Goal: Transaction & Acquisition: Download file/media

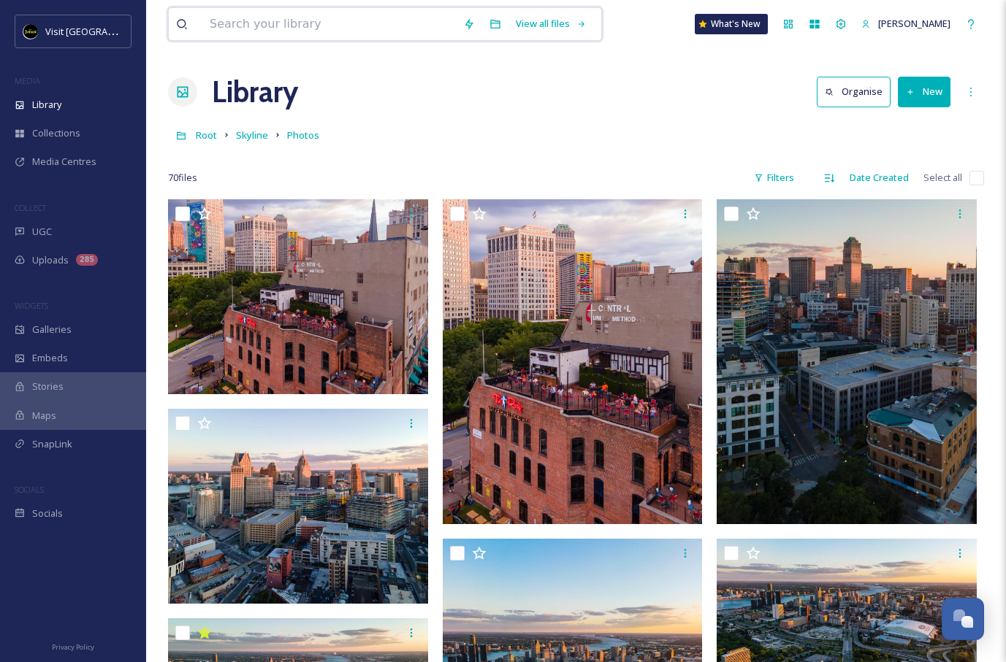
click at [324, 39] on input at bounding box center [328, 24] width 253 height 32
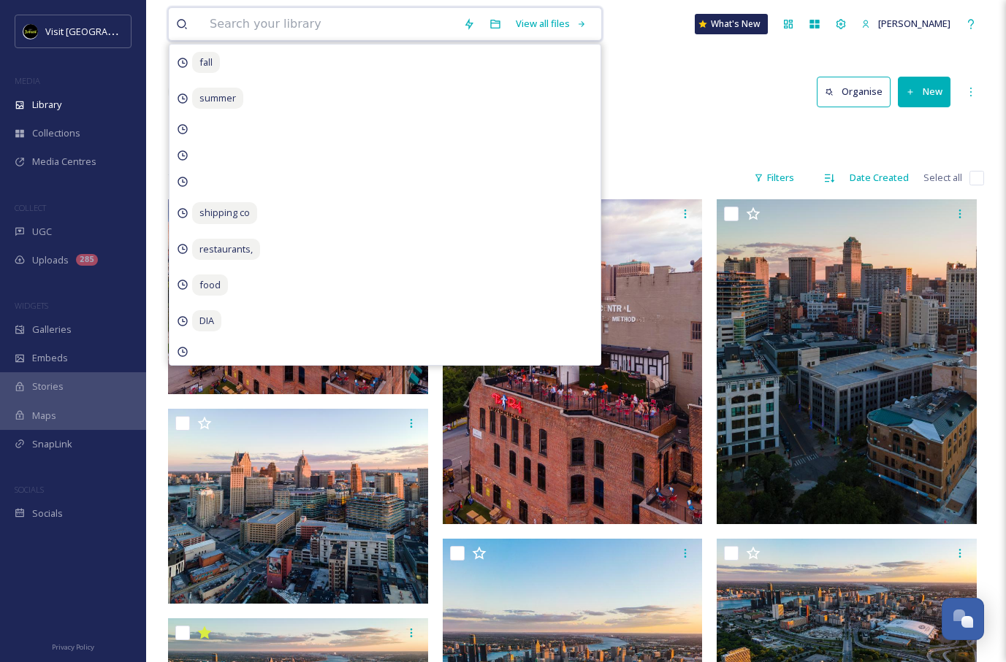
click at [324, 34] on input at bounding box center [328, 24] width 253 height 32
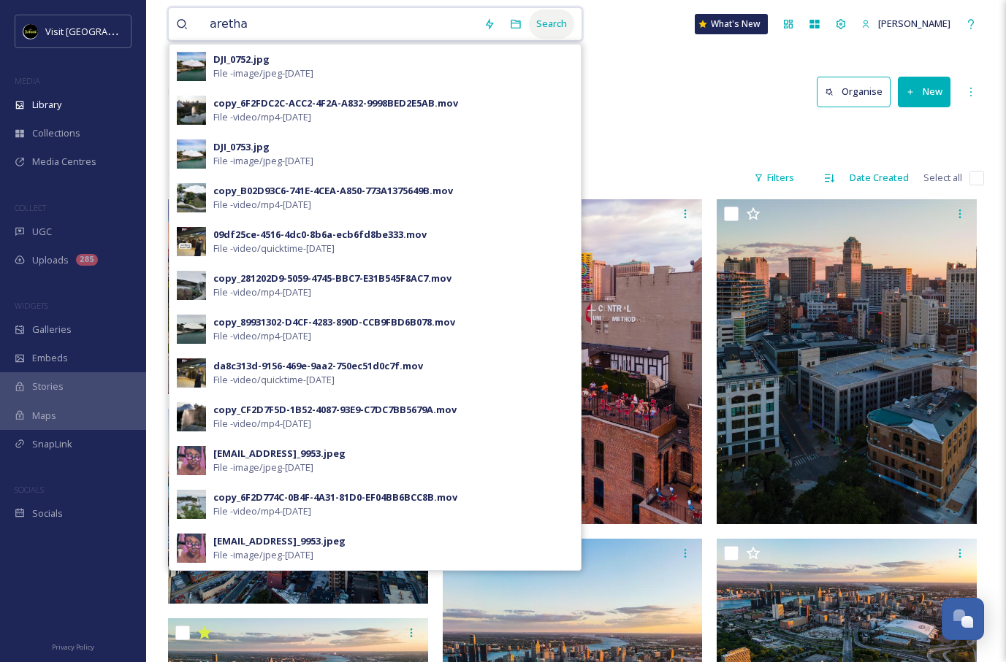
type input "aretha"
click at [544, 20] on div "Search" at bounding box center [551, 23] width 45 height 28
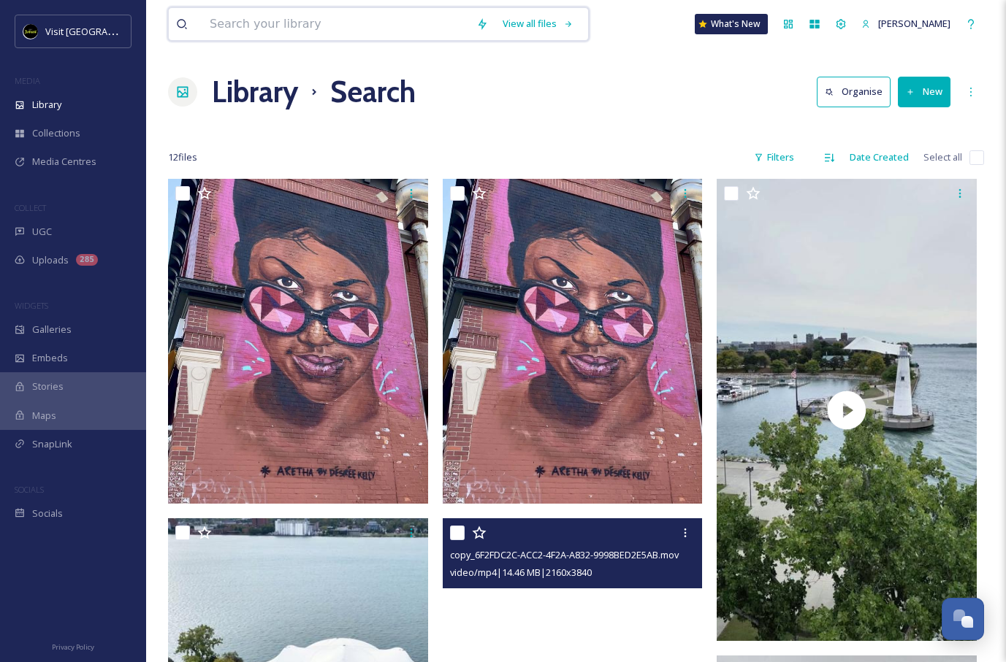
click at [408, 23] on input at bounding box center [335, 24] width 267 height 32
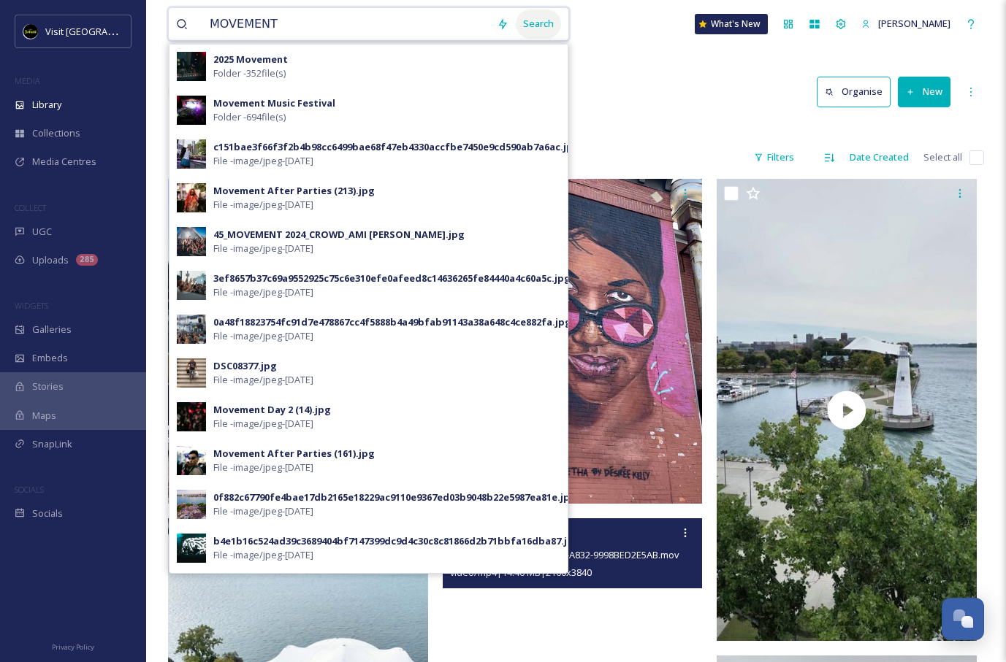
type input "MOVEMENT"
click at [526, 26] on div "Search" at bounding box center [538, 23] width 45 height 28
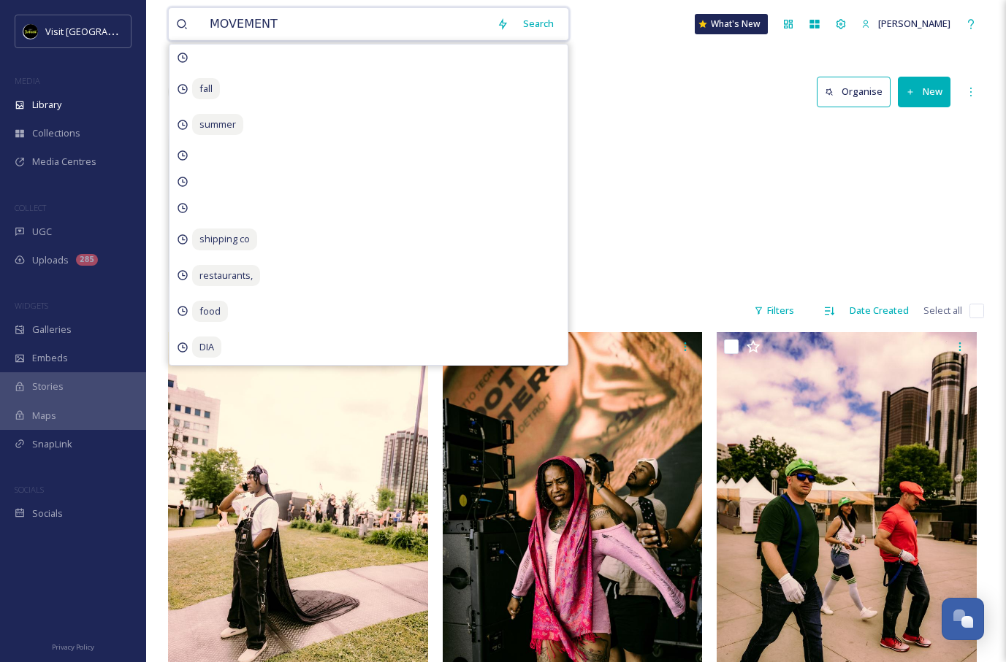
click at [435, 24] on input "MOVEMENT" at bounding box center [345, 24] width 287 height 32
click at [659, 159] on div "2025 Movement 352 items Movement Music Festival 694 items" at bounding box center [576, 205] width 816 height 168
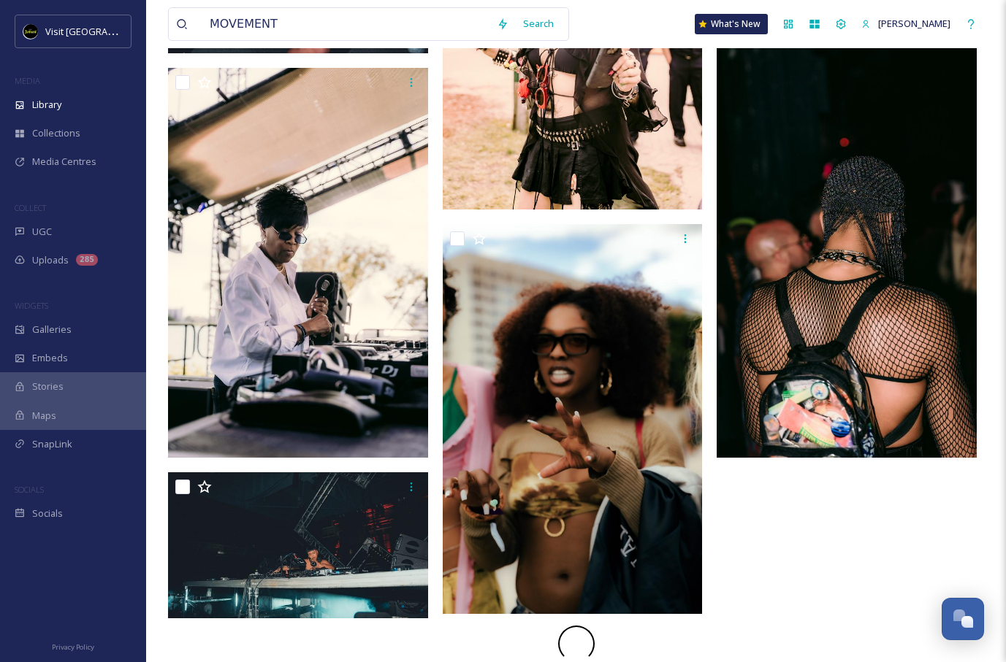
scroll to position [2364, 0]
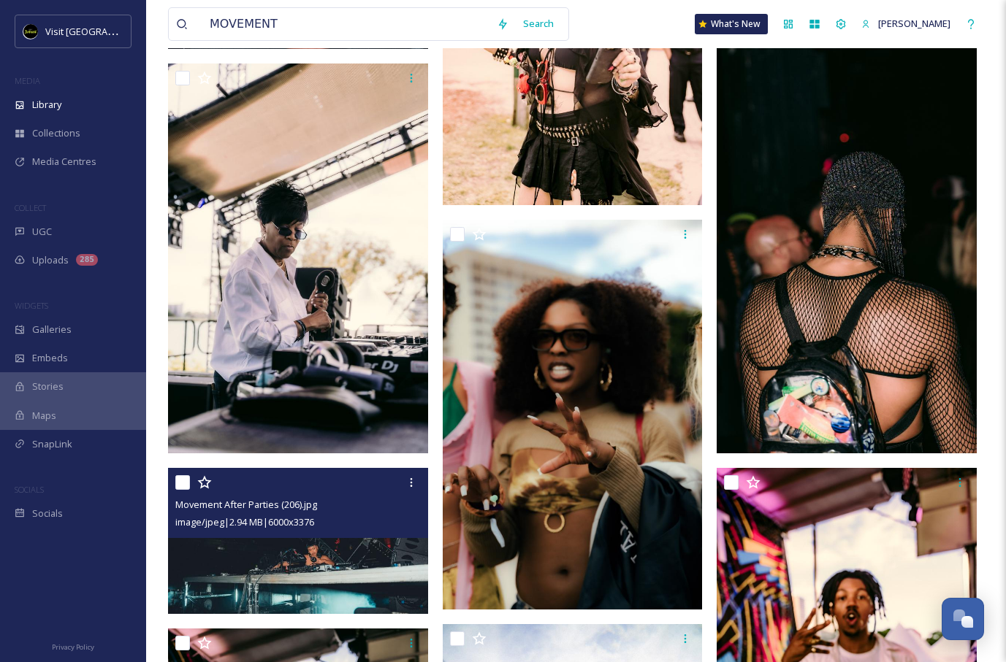
click at [350, 550] on img at bounding box center [298, 541] width 260 height 146
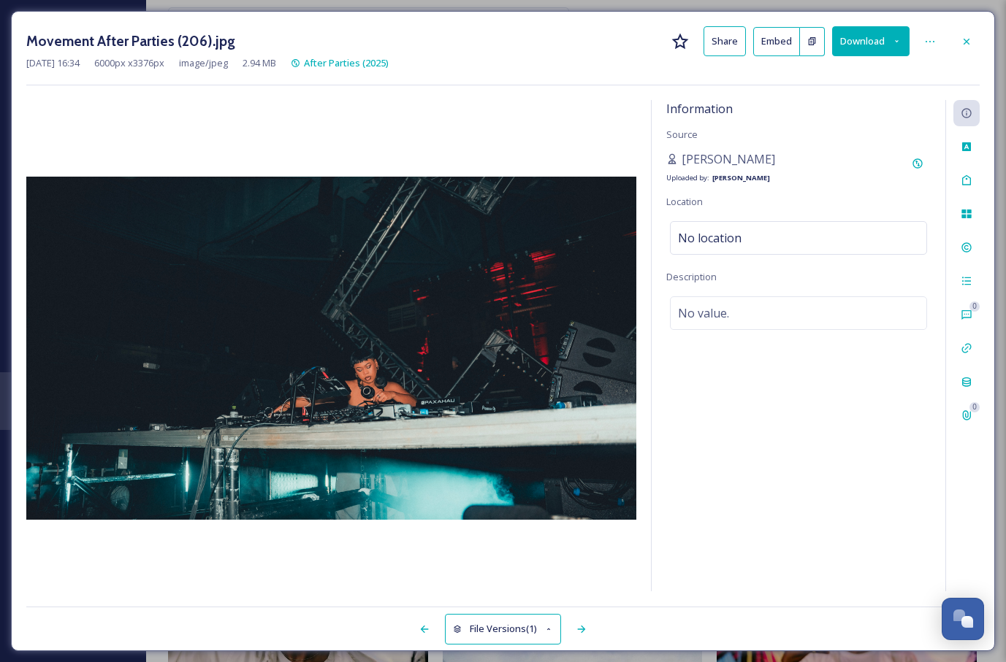
click at [874, 46] on button "Download" at bounding box center [870, 41] width 77 height 30
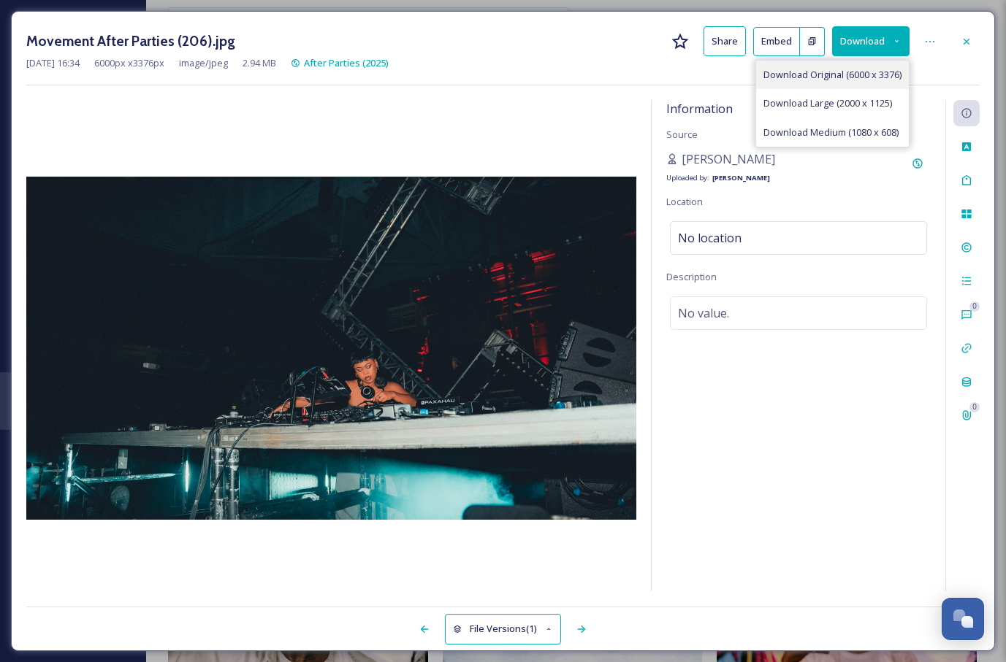
click at [832, 77] on span "Download Original (6000 x 3376)" at bounding box center [832, 75] width 138 height 14
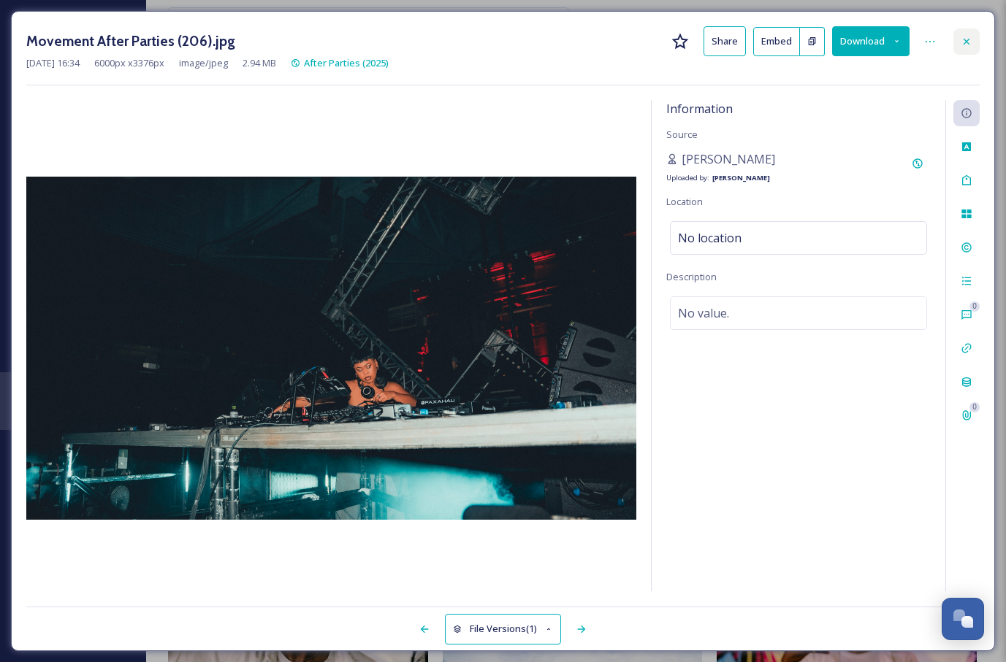
click at [963, 45] on icon at bounding box center [966, 42] width 12 height 12
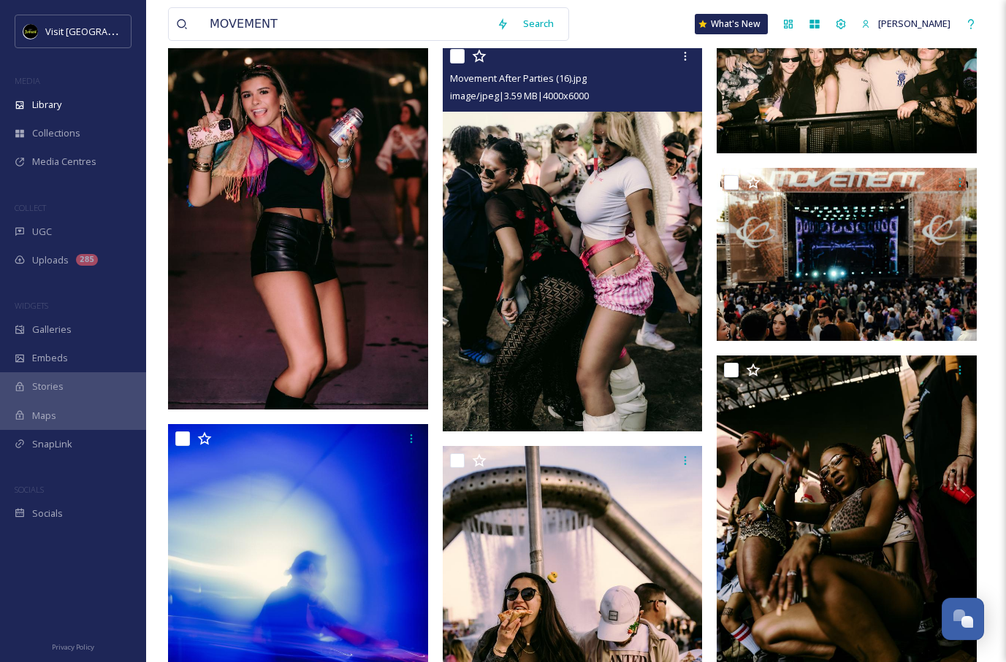
scroll to position [27035, 0]
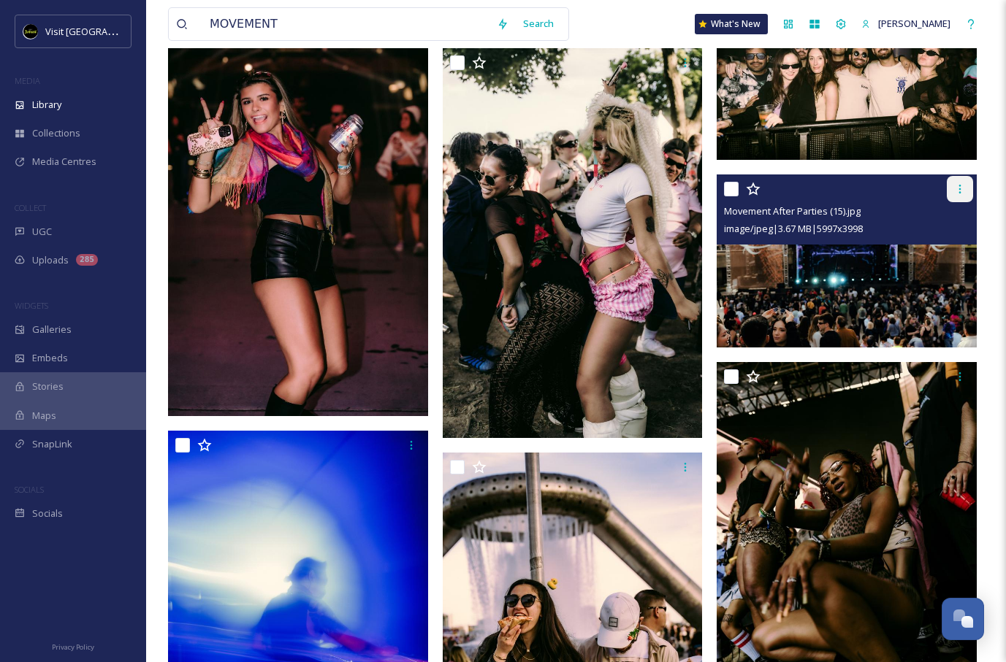
click at [964, 190] on icon at bounding box center [960, 189] width 12 height 12
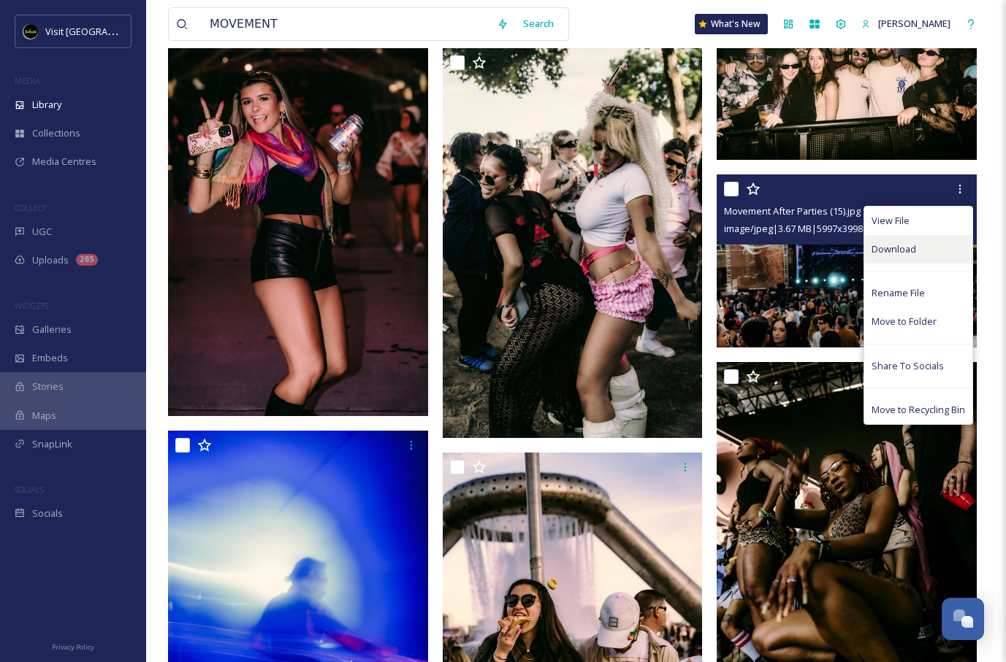
click at [899, 243] on span "Download" at bounding box center [893, 249] width 45 height 14
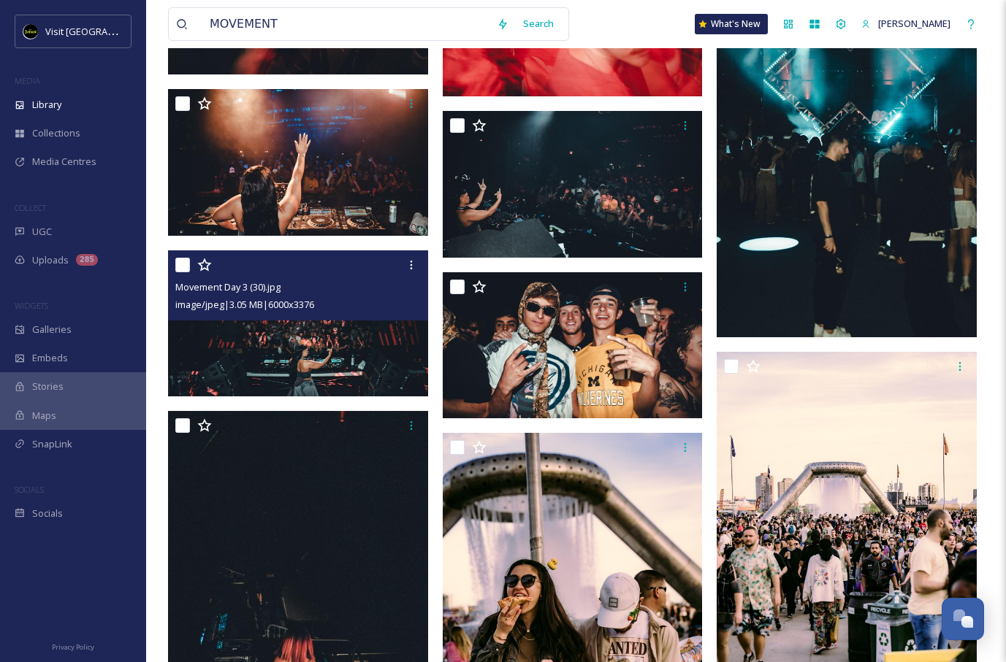
scroll to position [31308, 0]
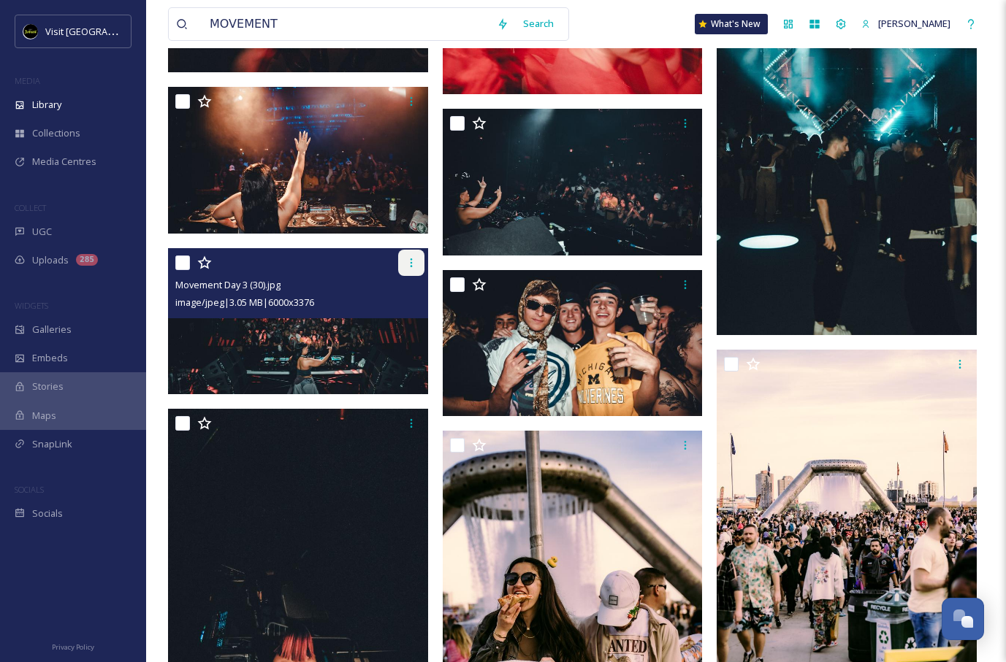
click at [410, 261] on icon at bounding box center [411, 263] width 12 height 12
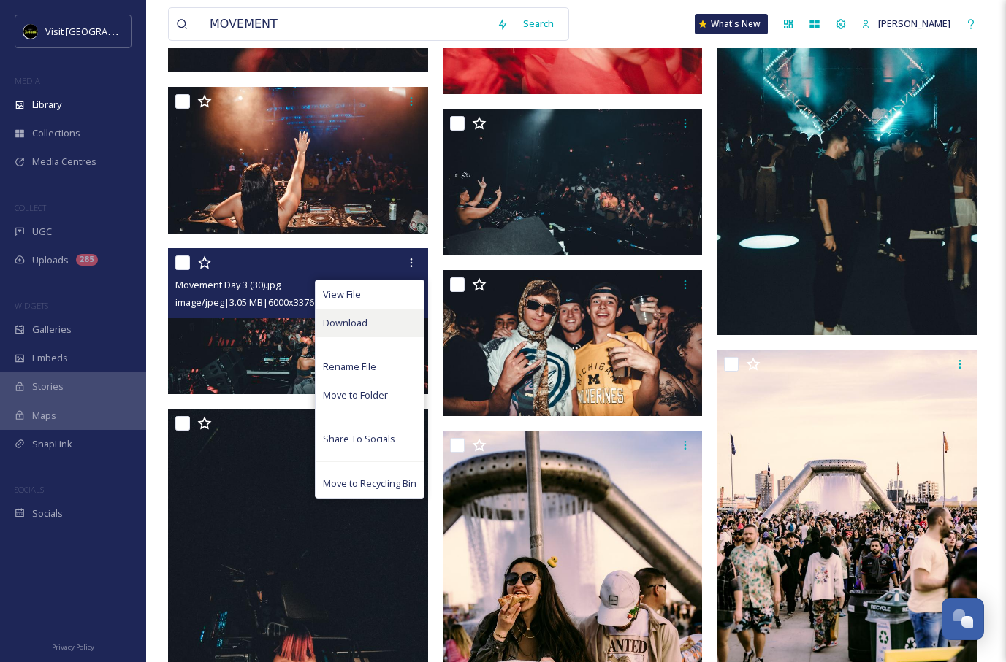
click at [355, 319] on span "Download" at bounding box center [345, 323] width 45 height 14
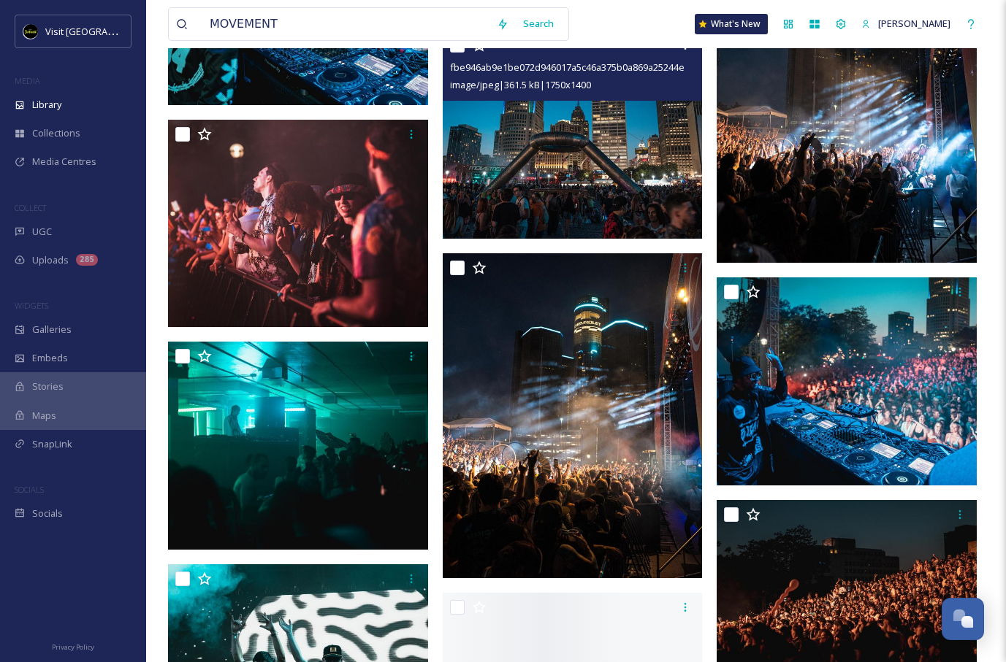
scroll to position [70720, 0]
